Goal: Task Accomplishment & Management: Use online tool/utility

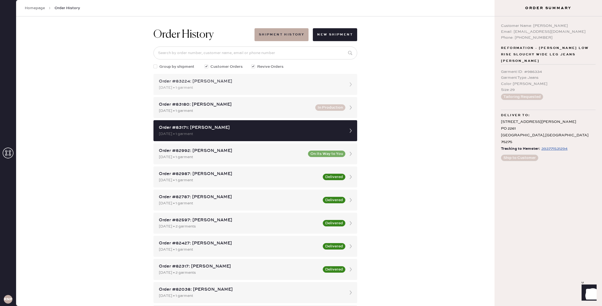
click at [220, 86] on div "[DATE] • 1 garment" at bounding box center [250, 88] width 183 height 6
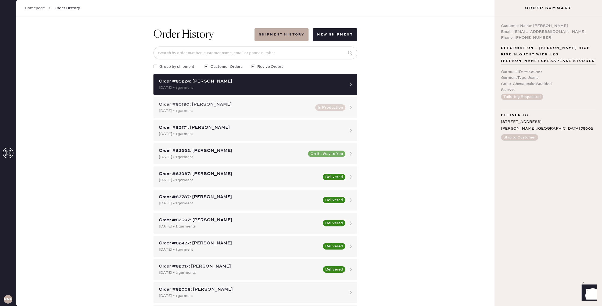
click at [234, 113] on div "[DATE] • 1 garment" at bounding box center [235, 111] width 153 height 6
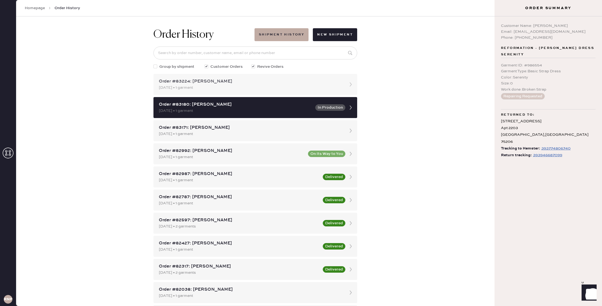
click at [261, 79] on div "Order #83224: [PERSON_NAME]" at bounding box center [250, 81] width 183 height 6
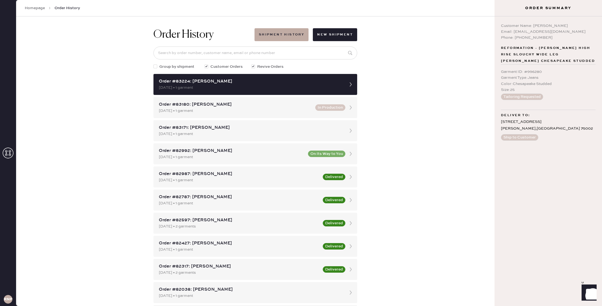
click at [11, 154] on icon at bounding box center [8, 152] width 11 height 11
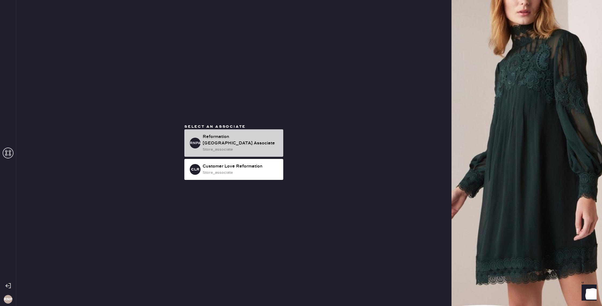
click at [237, 147] on div "store_associate" at bounding box center [240, 149] width 76 height 6
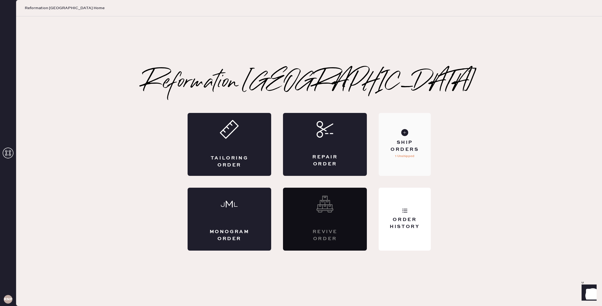
click at [411, 149] on div "Ship Orders" at bounding box center [404, 145] width 43 height 13
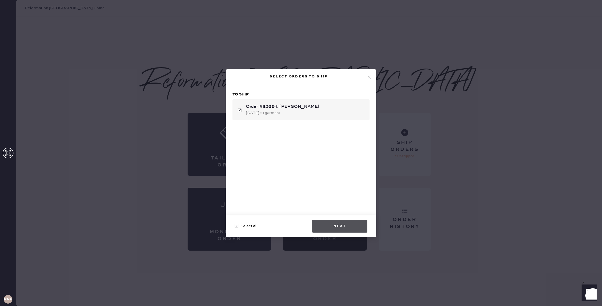
click at [344, 223] on button "Next" at bounding box center [339, 225] width 55 height 13
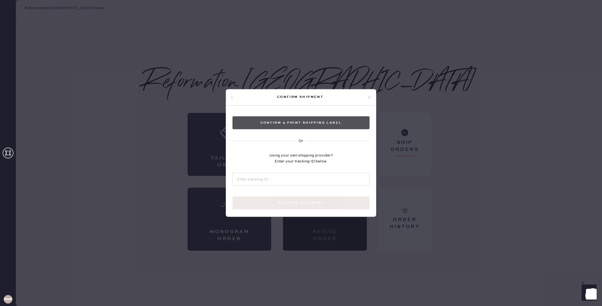
click at [326, 124] on button "Confirm & Print shipping label" at bounding box center [300, 122] width 137 height 13
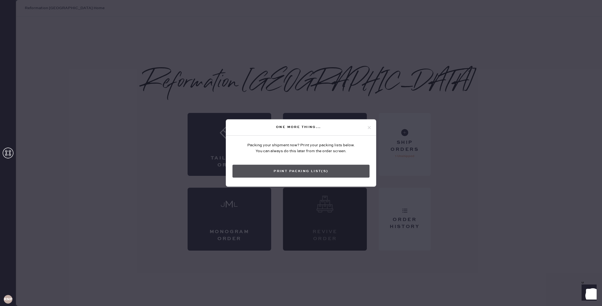
click at [278, 173] on button "Print Packing List(s)" at bounding box center [300, 171] width 137 height 13
